Goal: Information Seeking & Learning: Learn about a topic

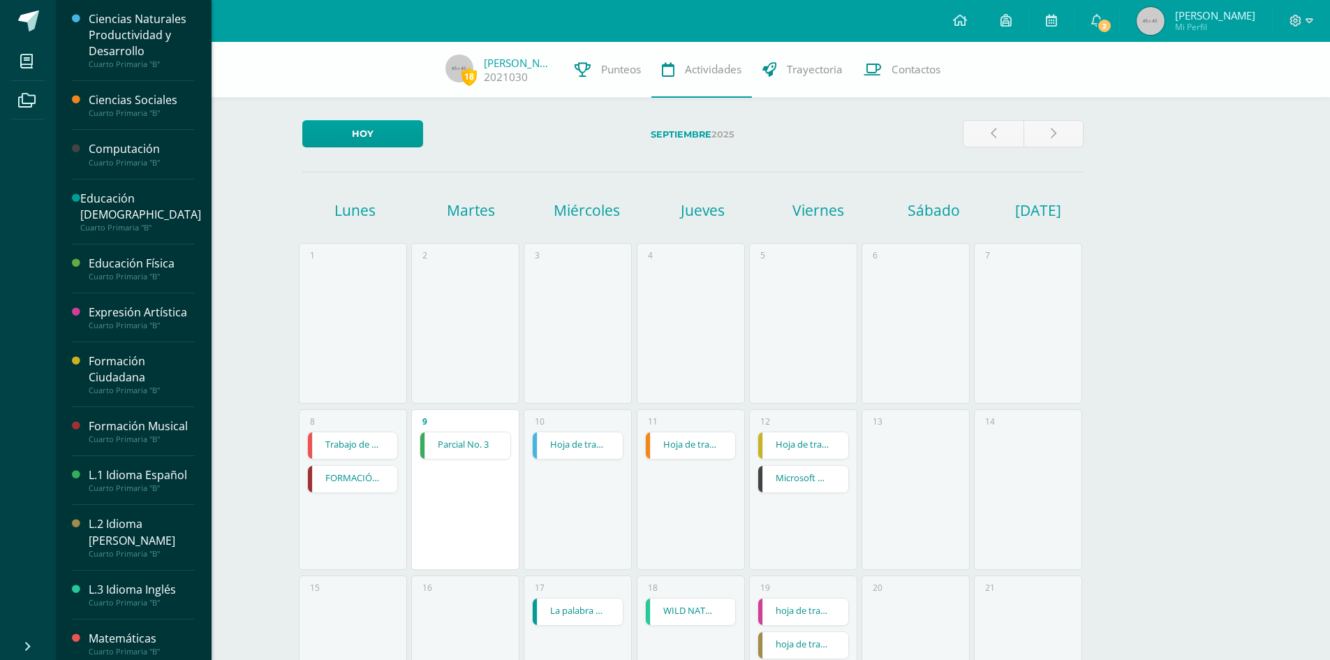
click at [108, 101] on div "Ciencias Sociales" at bounding box center [142, 100] width 106 height 16
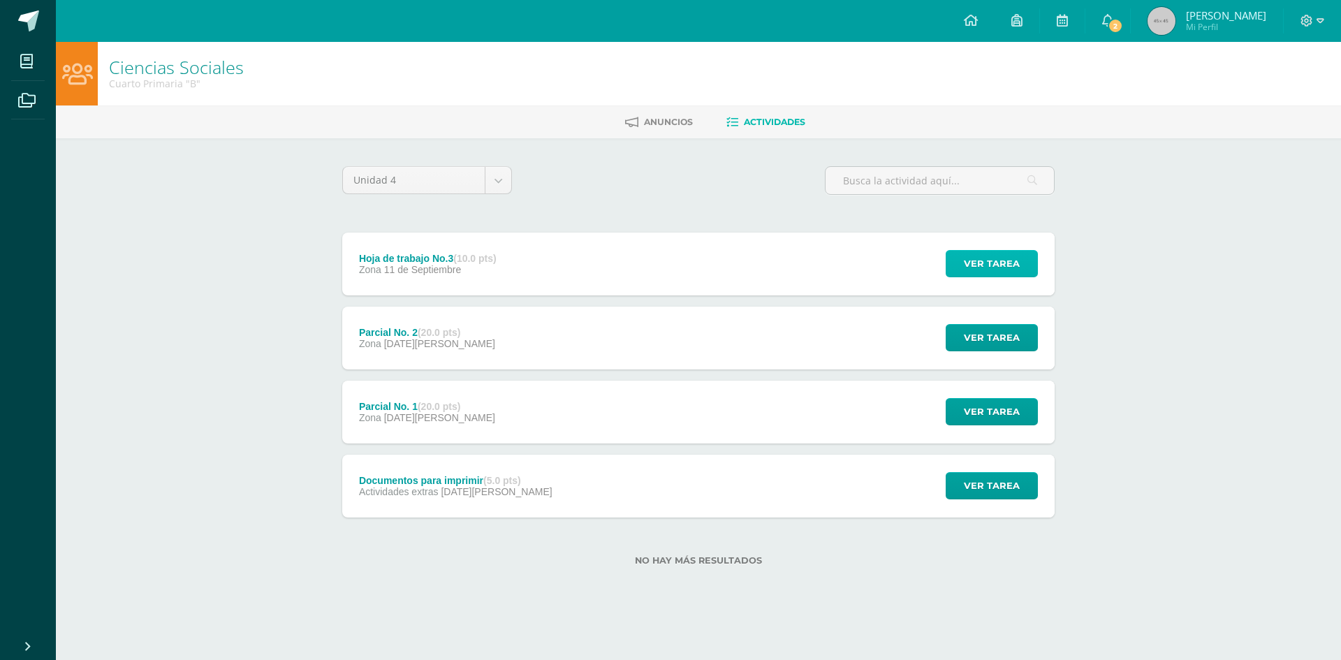
click at [987, 273] on span "Ver tarea" at bounding box center [992, 264] width 56 height 26
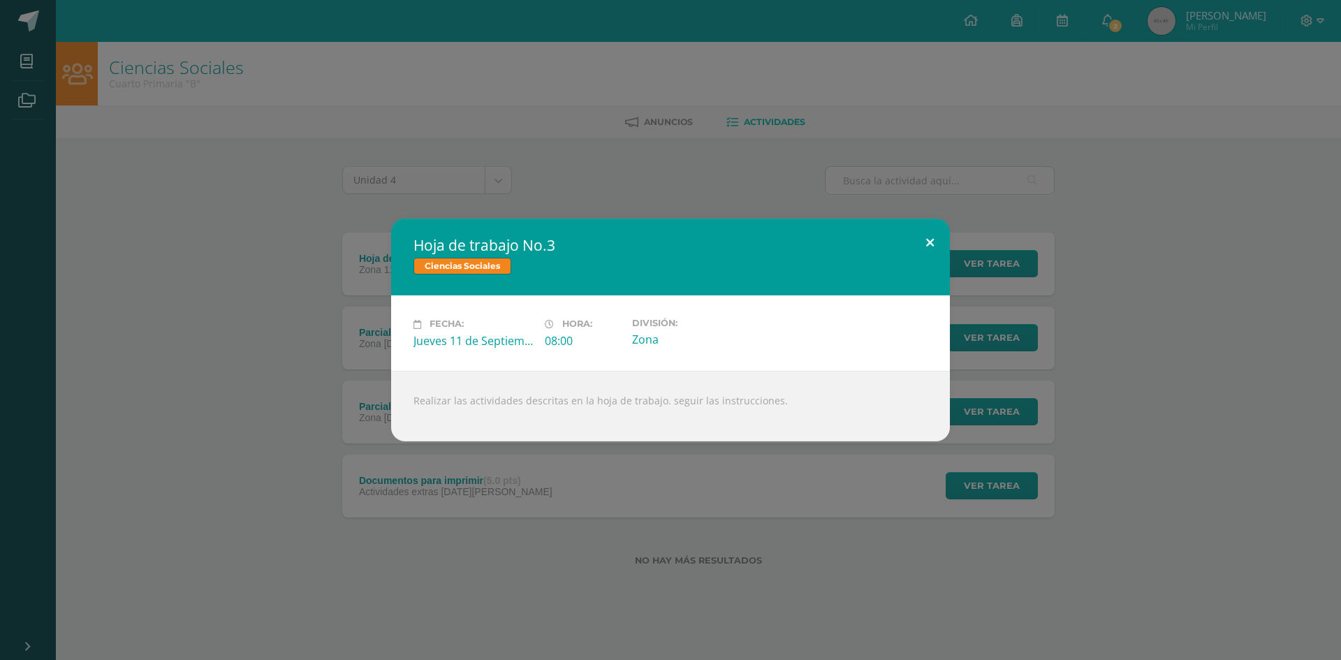
click at [935, 242] on button at bounding box center [930, 242] width 40 height 47
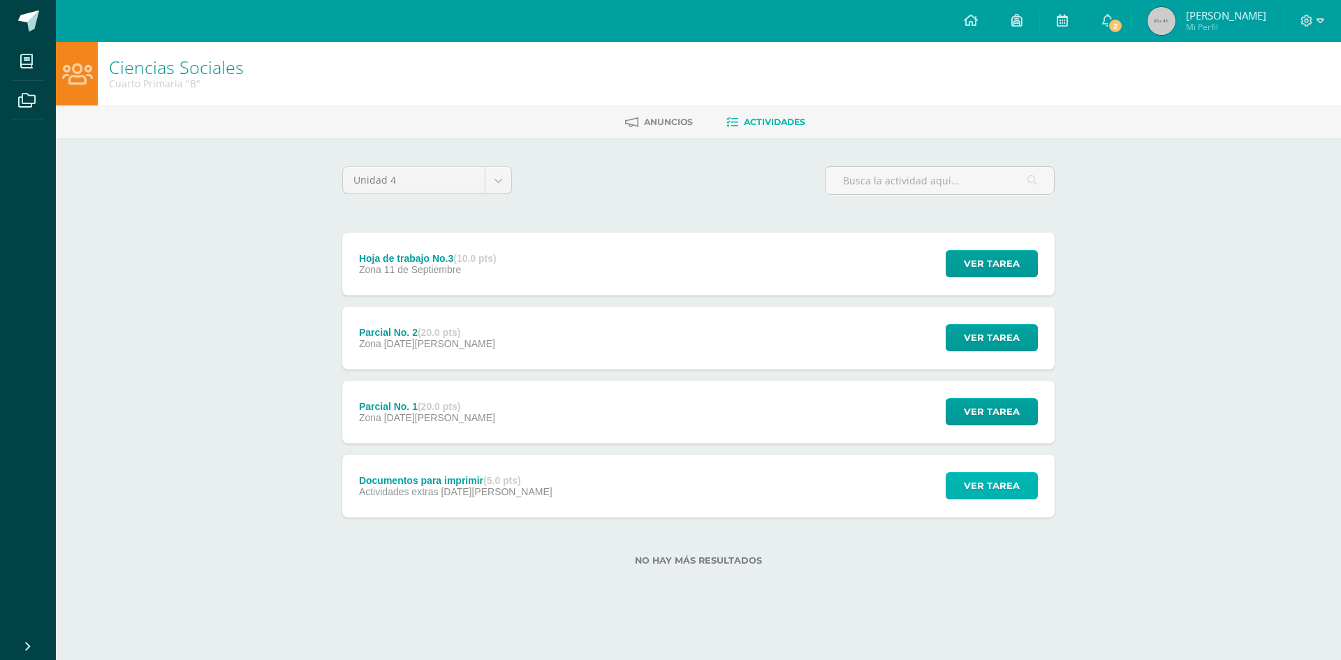
click at [965, 487] on span "Ver tarea" at bounding box center [992, 486] width 56 height 26
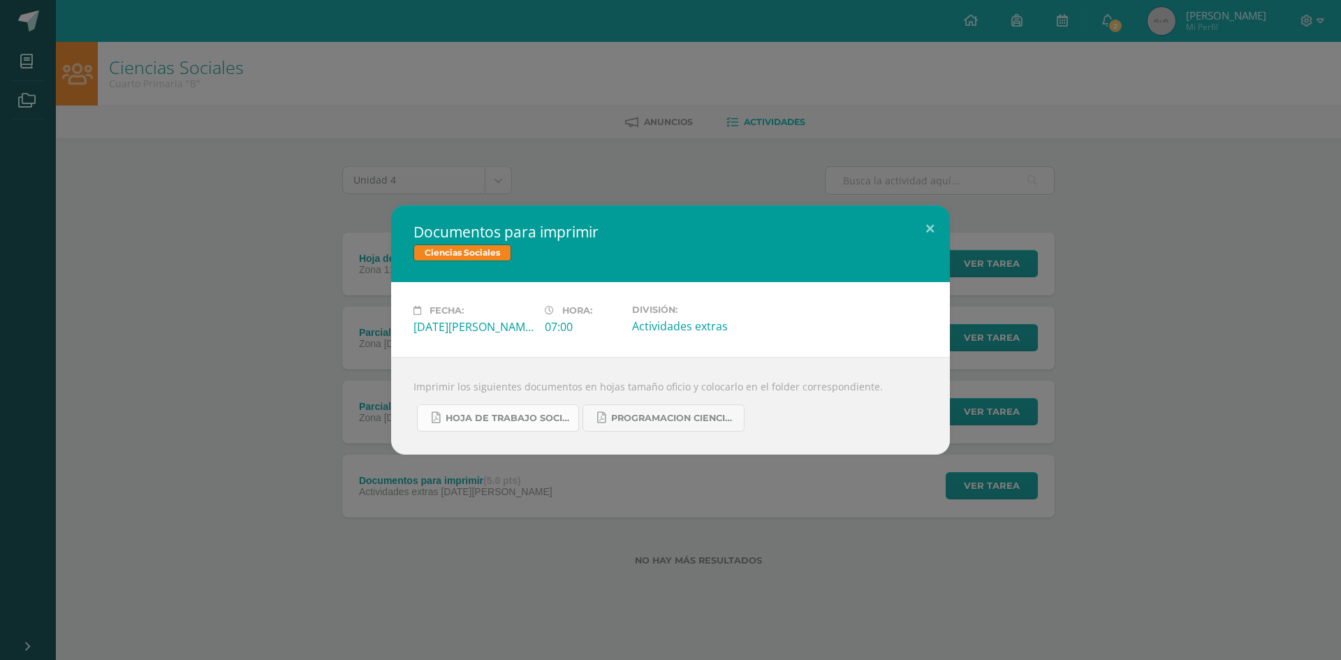
click at [540, 406] on link "hoja de trabajo sociales cuarta unidad.pdf" at bounding box center [498, 417] width 162 height 27
